Goal: Navigation & Orientation: Find specific page/section

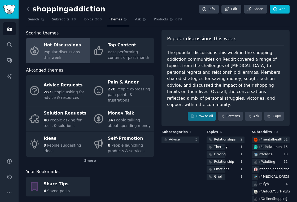
click at [77, 57] on div "Popular discussions this week" at bounding box center [65, 54] width 43 height 11
click at [66, 43] on div "Hot Discussions" at bounding box center [65, 45] width 43 height 8
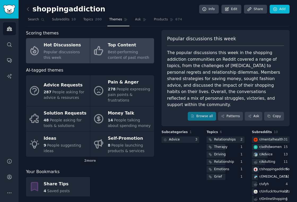
click at [132, 53] on span "Best-performing content of past month" at bounding box center [128, 55] width 41 height 10
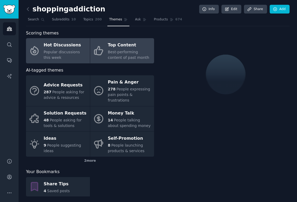
click at [61, 52] on span "Popular discussions this week" at bounding box center [62, 55] width 36 height 10
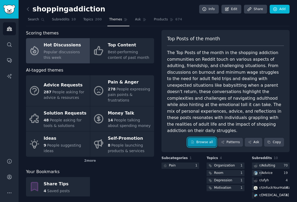
click at [201, 138] on link "Browse all" at bounding box center [201, 142] width 28 height 9
